Goal: Transaction & Acquisition: Obtain resource

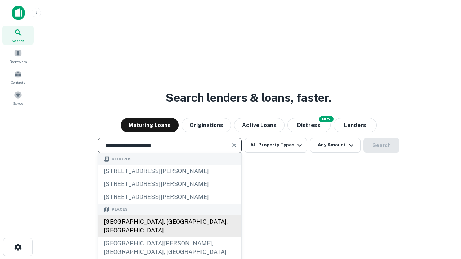
click at [169, 237] on div "Santa Monica, CA, USA" at bounding box center [169, 227] width 143 height 22
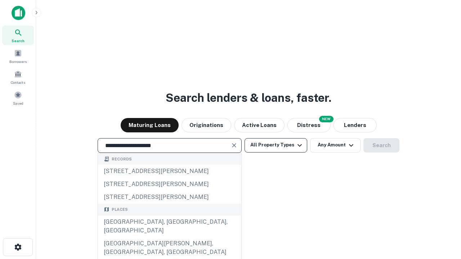
type input "**********"
click at [276, 145] on button "All Property Types" at bounding box center [276, 145] width 63 height 14
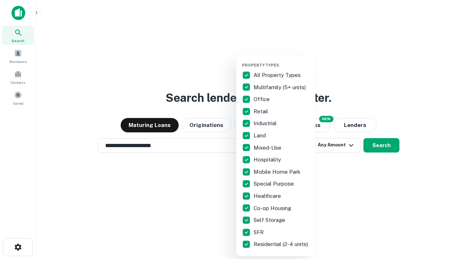
click at [282, 61] on button "button" at bounding box center [281, 61] width 79 height 0
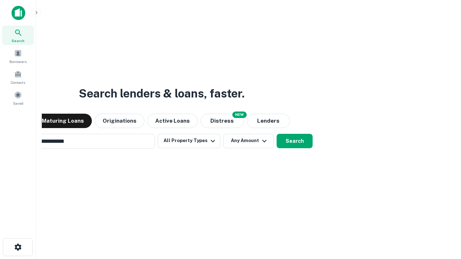
scroll to position [11, 0]
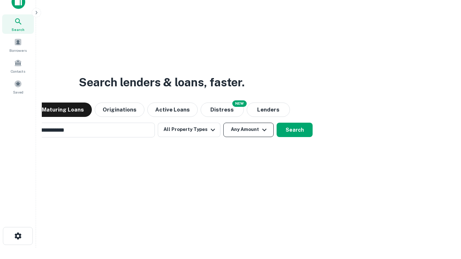
click at [223, 123] on button "Any Amount" at bounding box center [248, 130] width 50 height 14
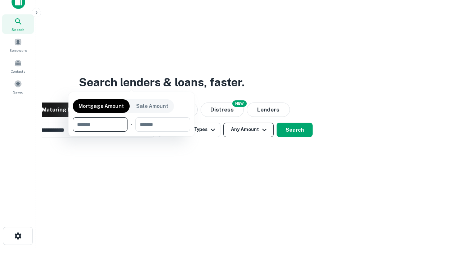
scroll to position [12, 0]
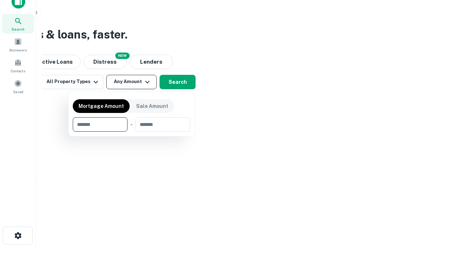
type input "*******"
click at [132, 132] on button "button" at bounding box center [131, 132] width 117 height 0
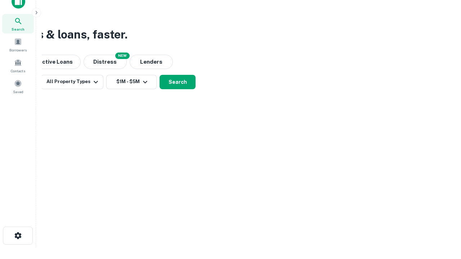
scroll to position [11, 0]
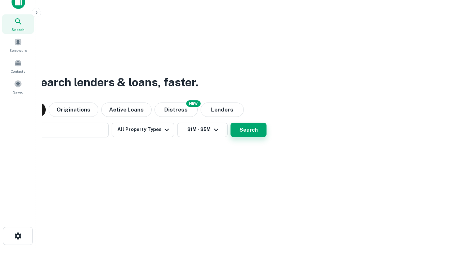
click at [231, 123] on button "Search" at bounding box center [249, 130] width 36 height 14
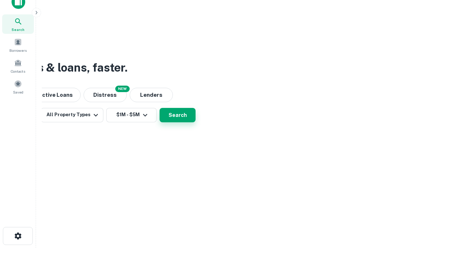
scroll to position [12, 0]
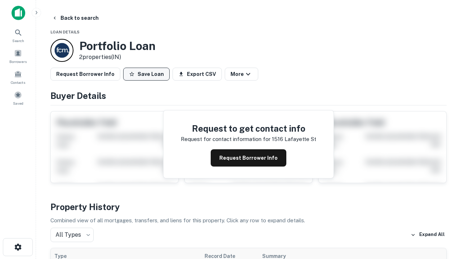
click at [146, 74] on button "Save Loan" at bounding box center [146, 74] width 46 height 13
click at [148, 74] on button "Loan Saved" at bounding box center [148, 74] width 50 height 13
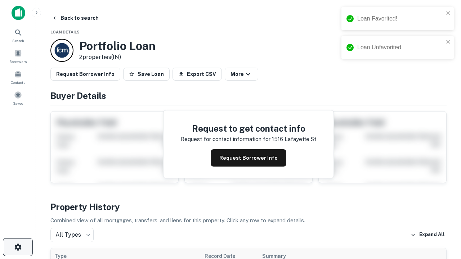
click at [18, 248] on icon "button" at bounding box center [18, 247] width 9 height 9
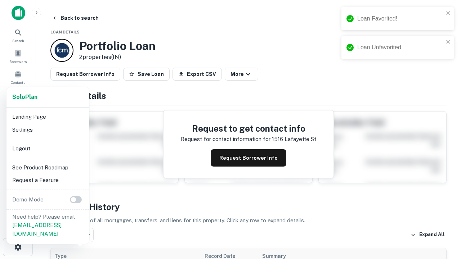
click at [48, 148] on li "Logout" at bounding box center [47, 148] width 77 height 13
